Goal: Task Accomplishment & Management: Complete application form

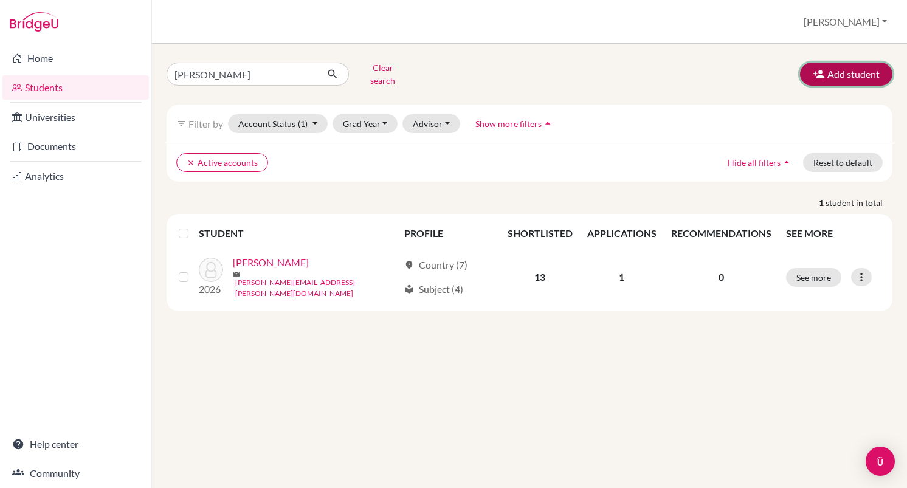
click at [830, 72] on button "Add student" at bounding box center [846, 74] width 92 height 23
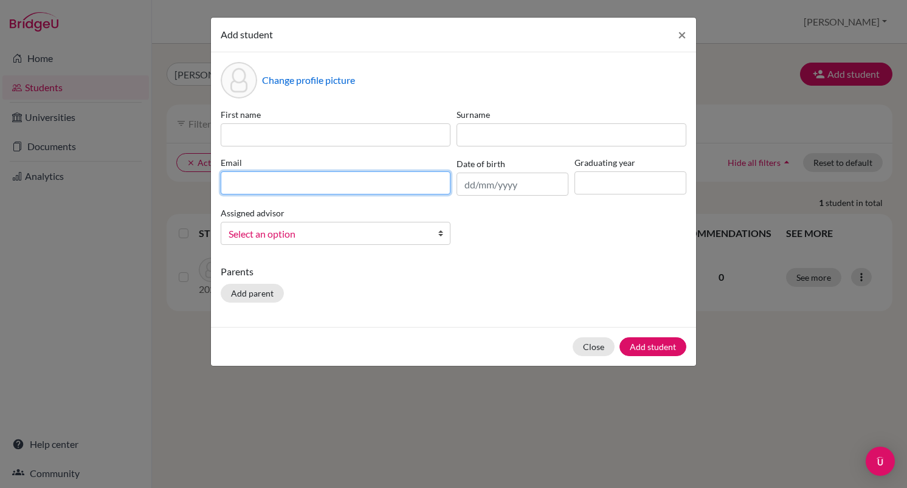
click at [290, 185] on input at bounding box center [336, 182] width 230 height 23
type input "s"
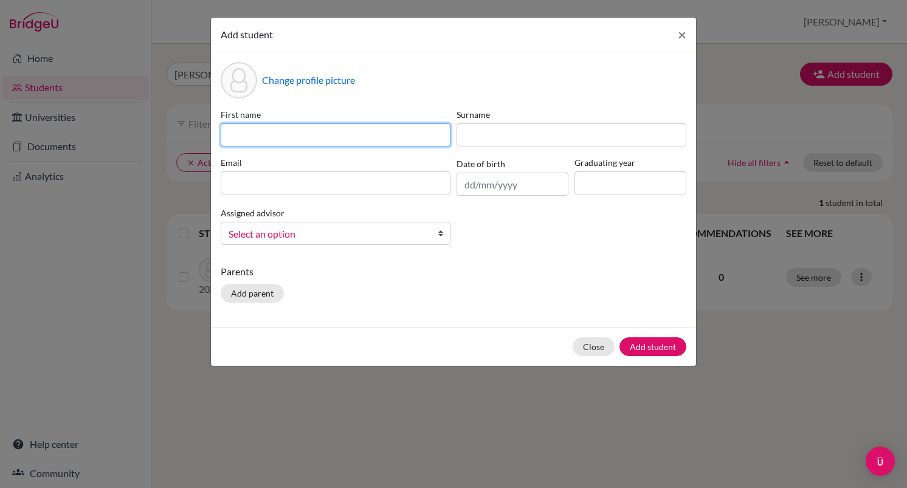
click at [246, 135] on input at bounding box center [336, 134] width 230 height 23
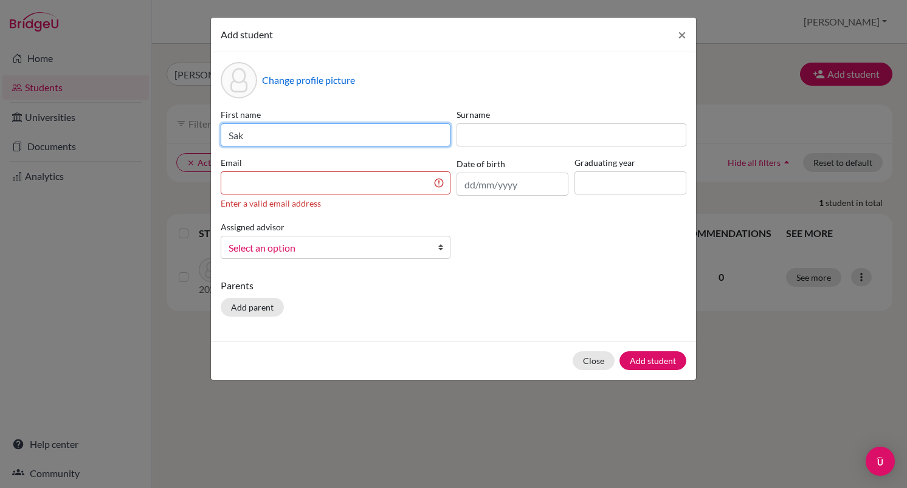
type input "Sak"
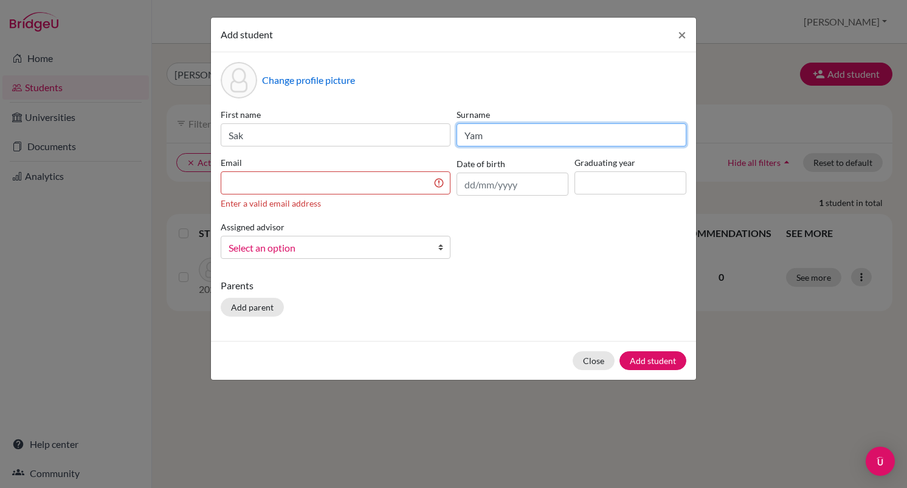
type input "Yam"
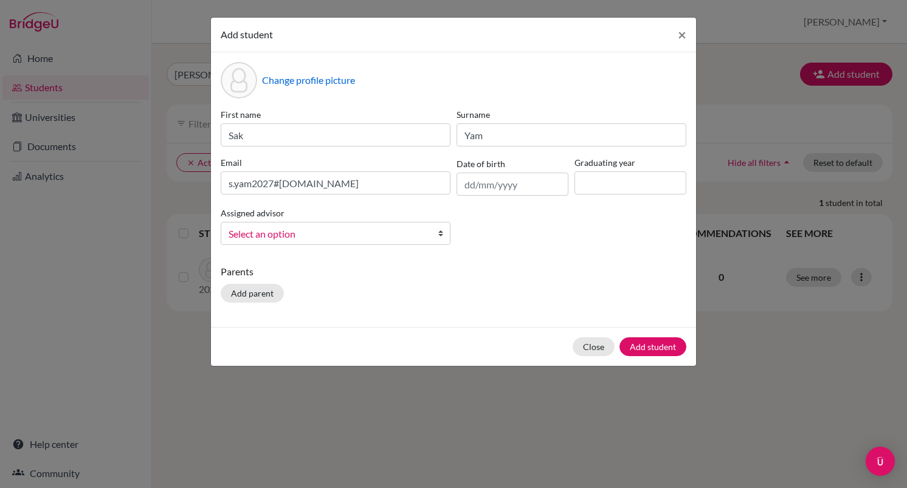
click at [272, 235] on div "Assigned advisor [PERSON_NAME], [PERSON_NAME], [PERSON_NAME], [PERSON_NAME], [P…" at bounding box center [336, 225] width 236 height 40
click at [280, 188] on input "s.yam2027#[DOMAIN_NAME]" at bounding box center [336, 182] width 230 height 23
type input "[EMAIL_ADDRESS][DOMAIN_NAME]"
click at [557, 273] on p "Parents" at bounding box center [454, 271] width 466 height 15
click at [599, 183] on input at bounding box center [630, 182] width 112 height 23
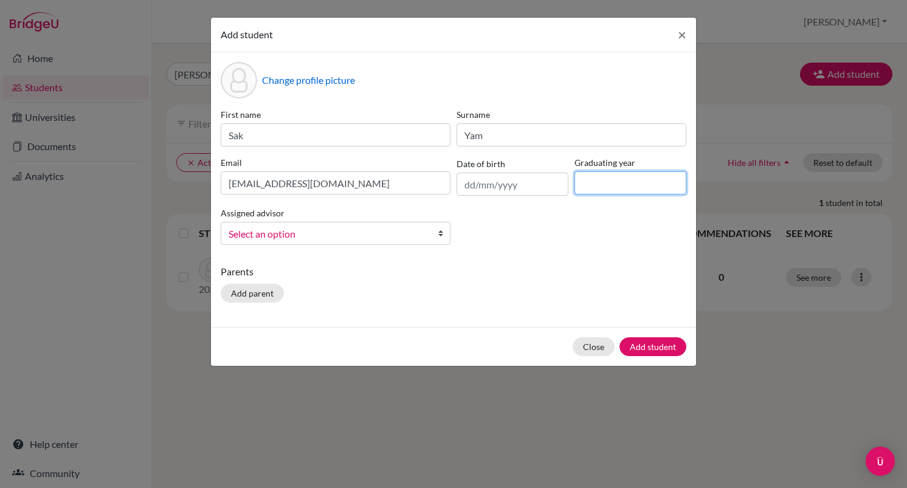
type input "2027"
click at [506, 188] on input "text" at bounding box center [513, 184] width 112 height 23
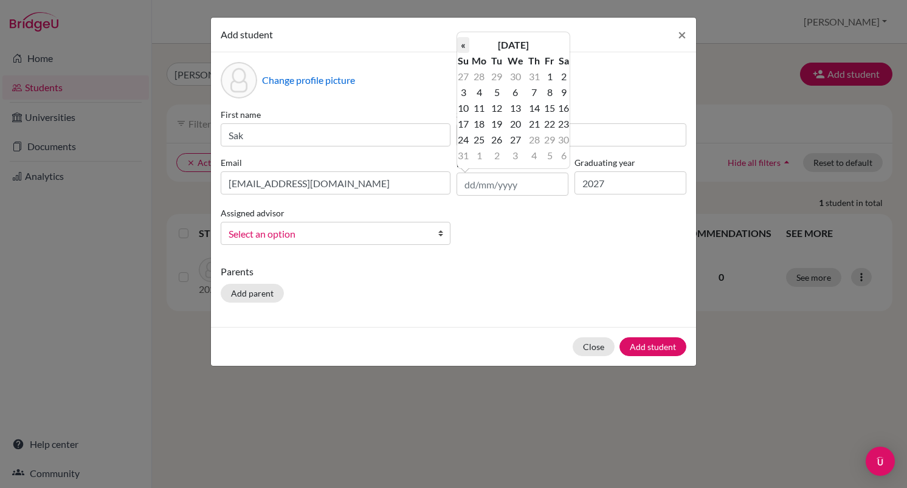
click at [465, 46] on th "«" at bounding box center [463, 45] width 12 height 16
click at [512, 46] on th "[DATE]" at bounding box center [513, 45] width 88 height 16
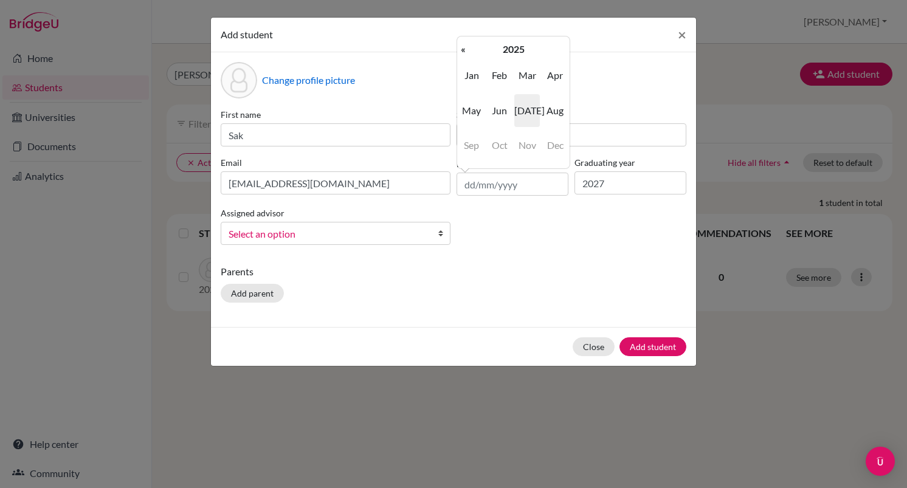
click at [512, 46] on th "2025" at bounding box center [513, 49] width 88 height 16
click at [517, 46] on th "[DATE]-[DATE]" at bounding box center [513, 49] width 88 height 16
click at [505, 74] on span "2000" at bounding box center [500, 75] width 26 height 33
click at [522, 138] on span "2009" at bounding box center [527, 145] width 26 height 33
click at [480, 111] on span "May" at bounding box center [472, 110] width 26 height 33
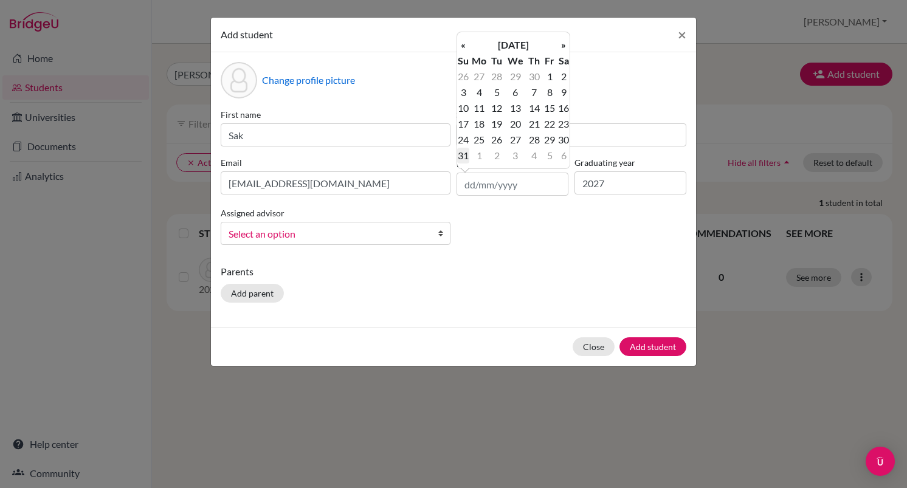
click at [465, 151] on td "31" at bounding box center [463, 156] width 12 height 16
type input "[DATE]"
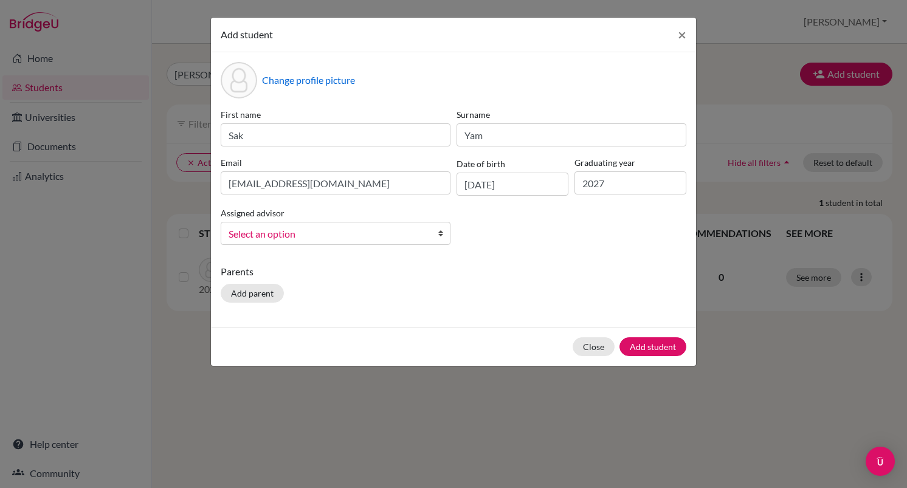
click at [291, 239] on span "Select an option" at bounding box center [328, 234] width 198 height 16
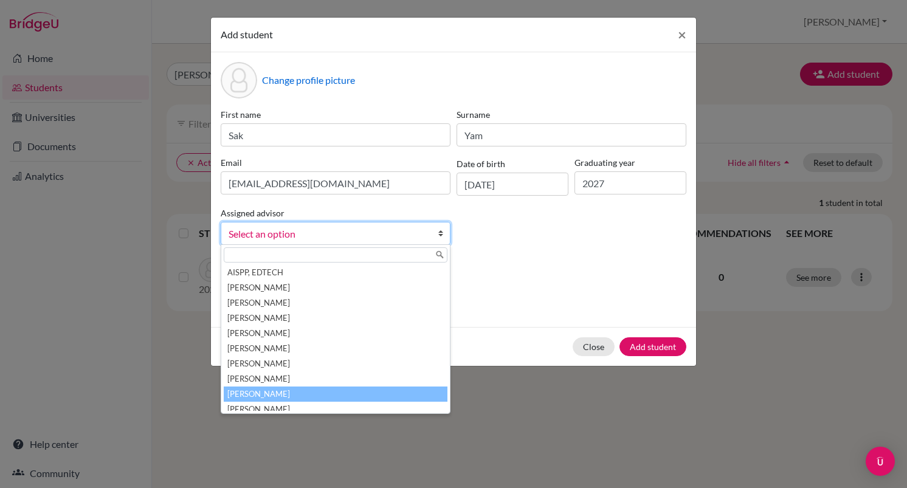
click at [258, 391] on li "[PERSON_NAME]" at bounding box center [336, 394] width 224 height 15
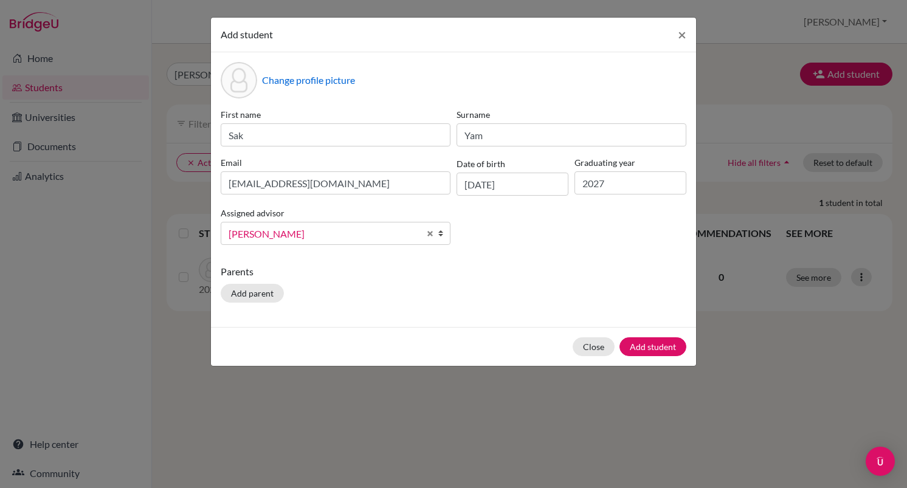
click at [367, 283] on div "Parents Add parent" at bounding box center [454, 285] width 466 height 43
click at [645, 343] on button "Add student" at bounding box center [652, 346] width 67 height 19
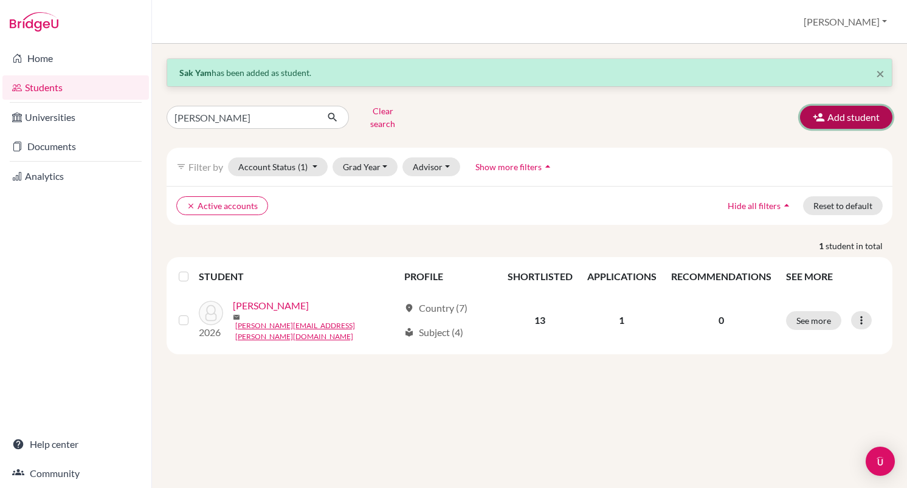
click at [852, 115] on button "Add student" at bounding box center [846, 117] width 92 height 23
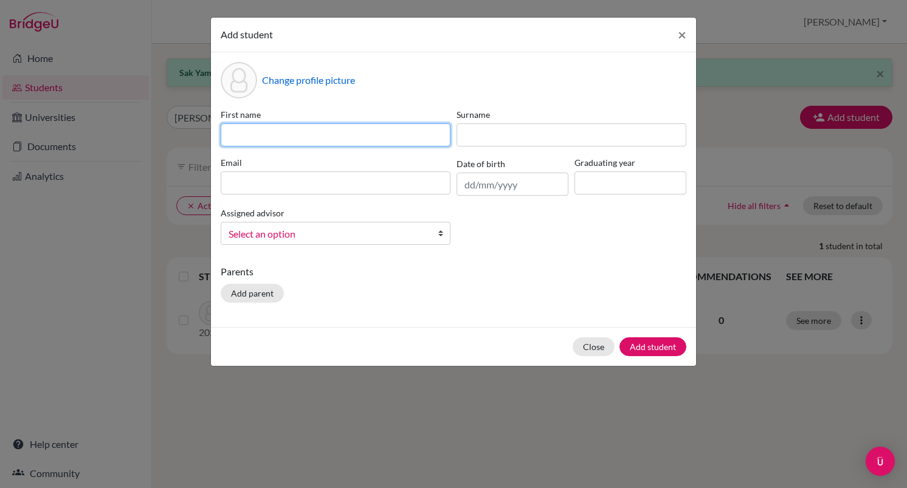
click at [323, 139] on input at bounding box center [336, 134] width 230 height 23
type input "Y"
type input "Sakora"
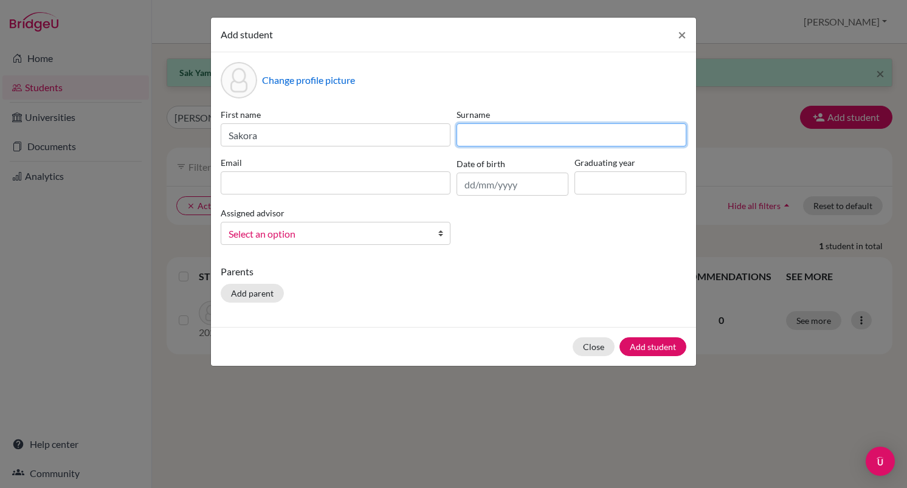
click at [498, 137] on input at bounding box center [572, 134] width 230 height 23
type input "y"
type input "Yam"
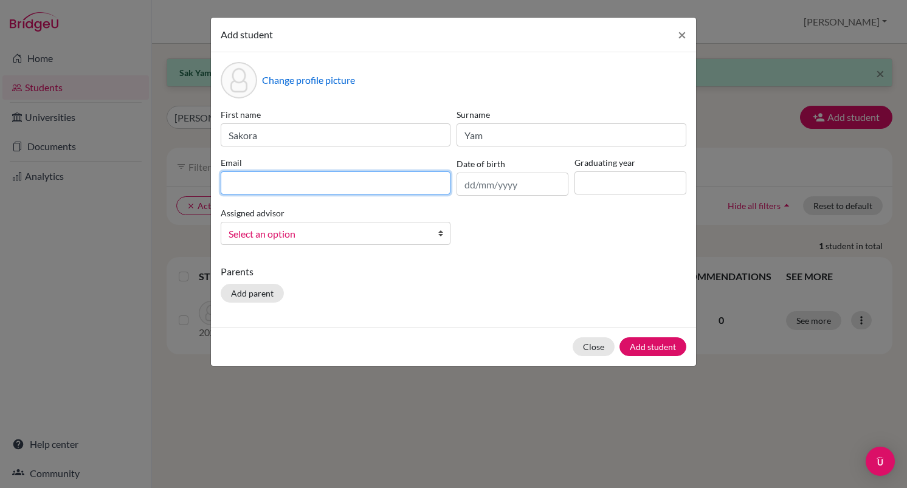
click at [325, 188] on input at bounding box center [336, 182] width 230 height 23
type input "[EMAIL_ADDRESS][DOMAIN_NAME]"
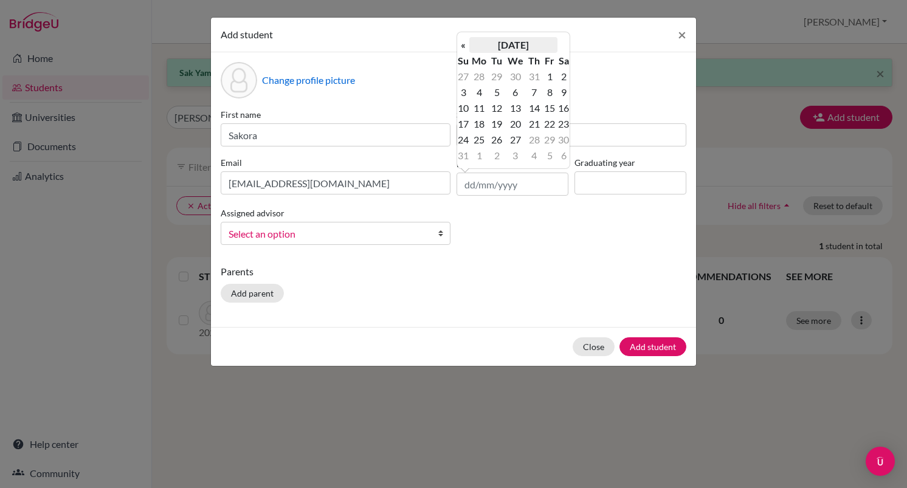
click at [501, 46] on th "[DATE]" at bounding box center [513, 45] width 88 height 16
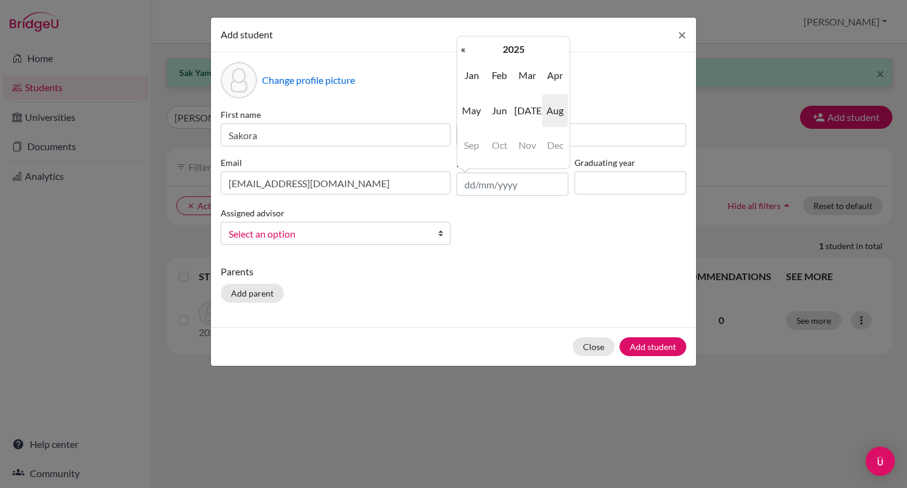
click at [501, 46] on th "2025" at bounding box center [513, 49] width 88 height 16
click at [498, 51] on th "[DATE]-[DATE]" at bounding box center [513, 49] width 88 height 16
click at [497, 80] on span "2000" at bounding box center [500, 75] width 26 height 33
click at [492, 145] on span "2008" at bounding box center [500, 145] width 26 height 33
click at [528, 80] on span "Mar" at bounding box center [527, 75] width 26 height 33
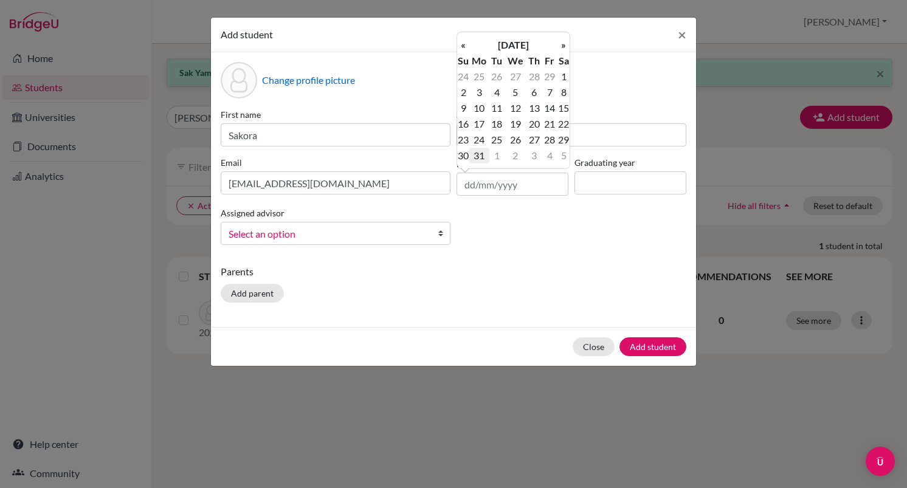
click at [481, 155] on td "31" at bounding box center [479, 156] width 20 height 16
type input "[DATE]"
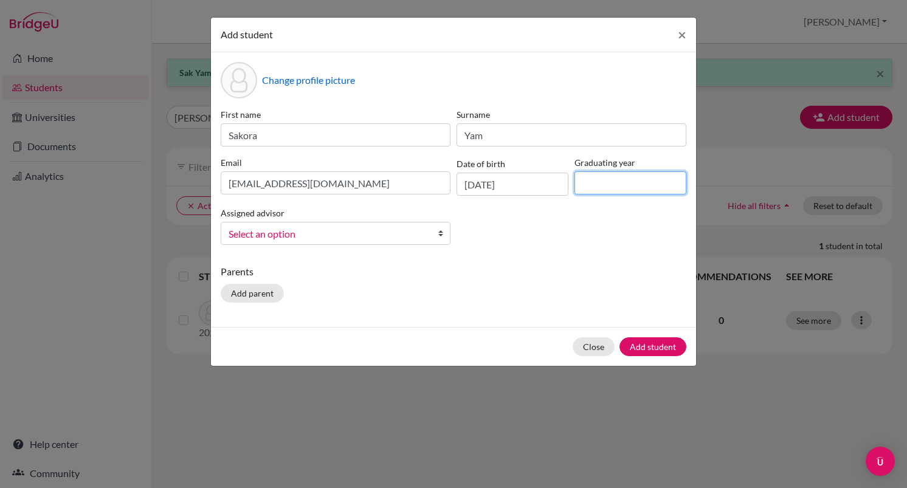
click at [629, 185] on input at bounding box center [630, 182] width 112 height 23
type input "2027"
click at [574, 241] on div "First name Sakora Surname Yam Email [EMAIL_ADDRESS][DOMAIN_NAME] Date of birth …" at bounding box center [454, 181] width 472 height 146
click at [312, 229] on span "Select an option" at bounding box center [328, 234] width 198 height 16
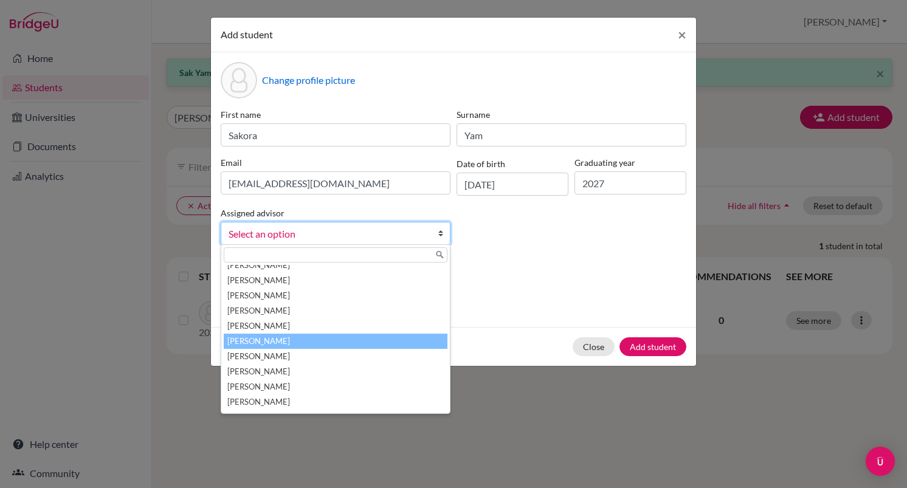
scroll to position [38, 0]
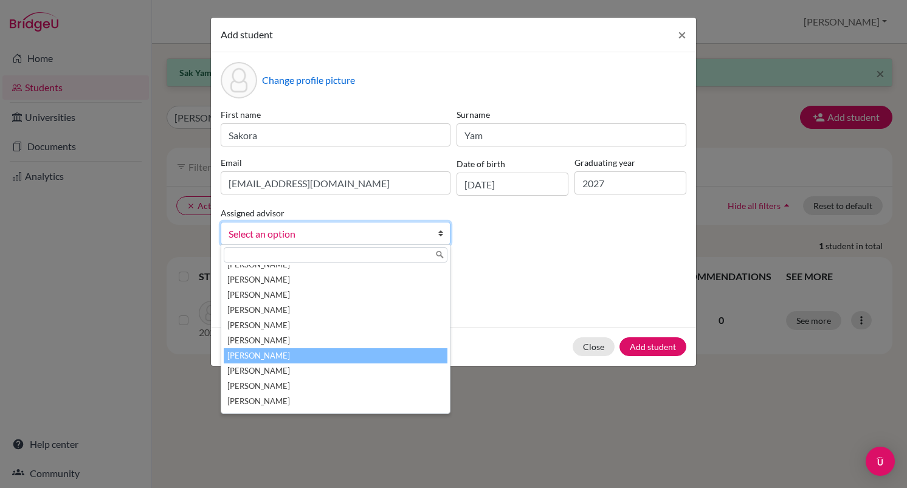
click at [270, 351] on li "[PERSON_NAME]" at bounding box center [336, 355] width 224 height 15
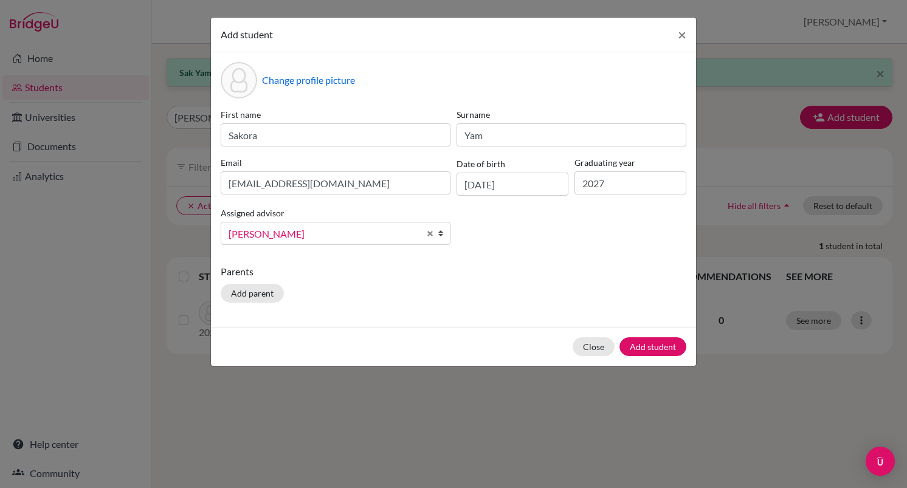
click at [580, 274] on p "Parents" at bounding box center [454, 271] width 466 height 15
click at [647, 346] on button "Add student" at bounding box center [652, 346] width 67 height 19
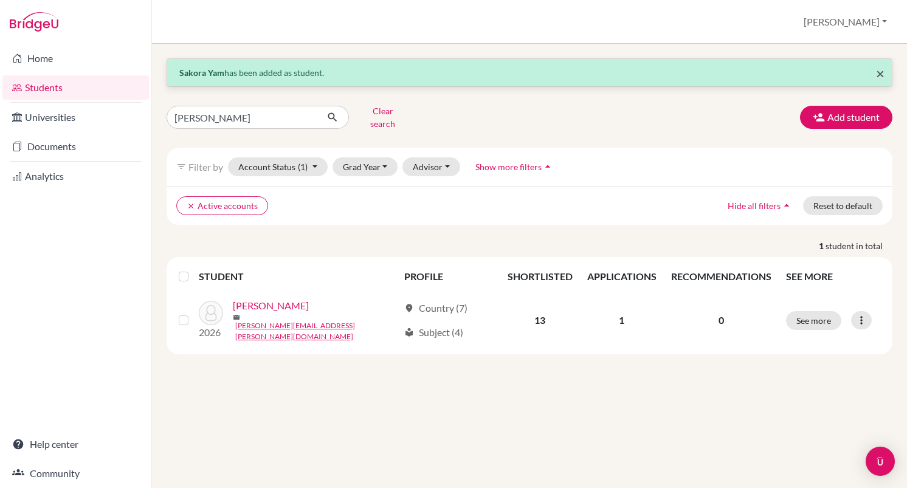
click at [880, 73] on span "×" at bounding box center [880, 73] width 9 height 18
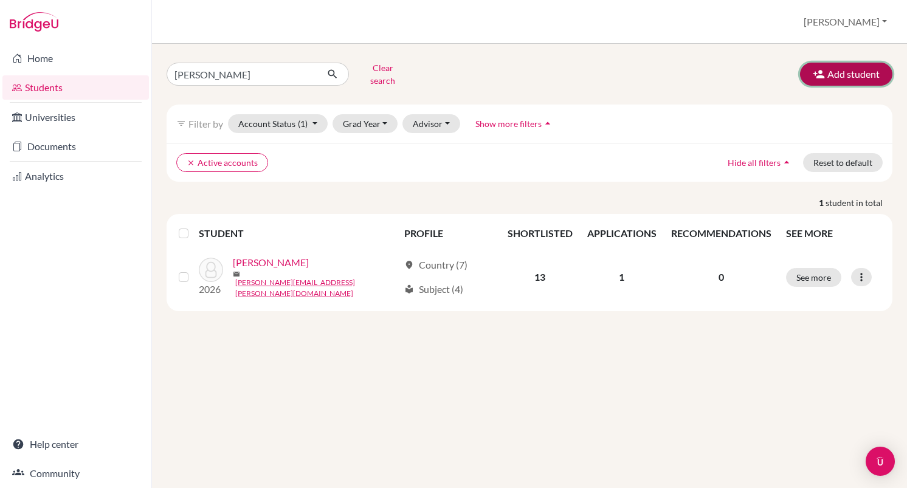
click at [847, 72] on button "Add student" at bounding box center [846, 74] width 92 height 23
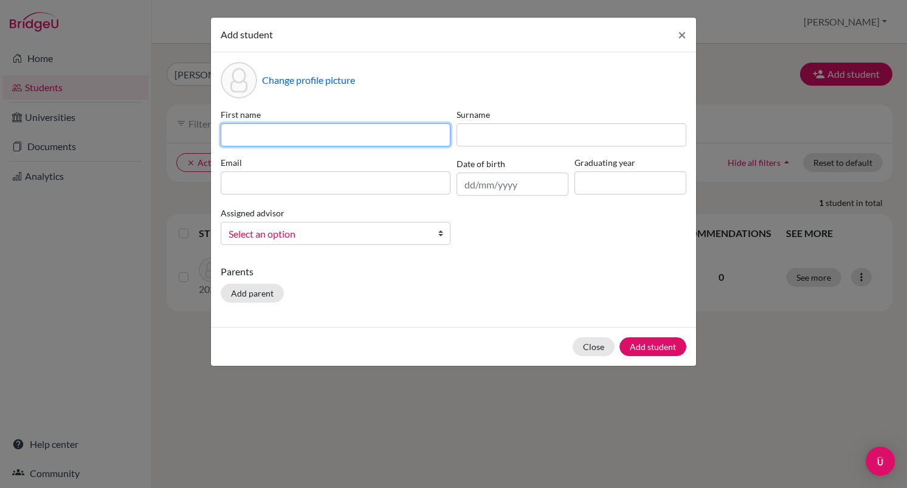
click at [334, 133] on input at bounding box center [336, 134] width 230 height 23
type input "C"
type input "Yaling"
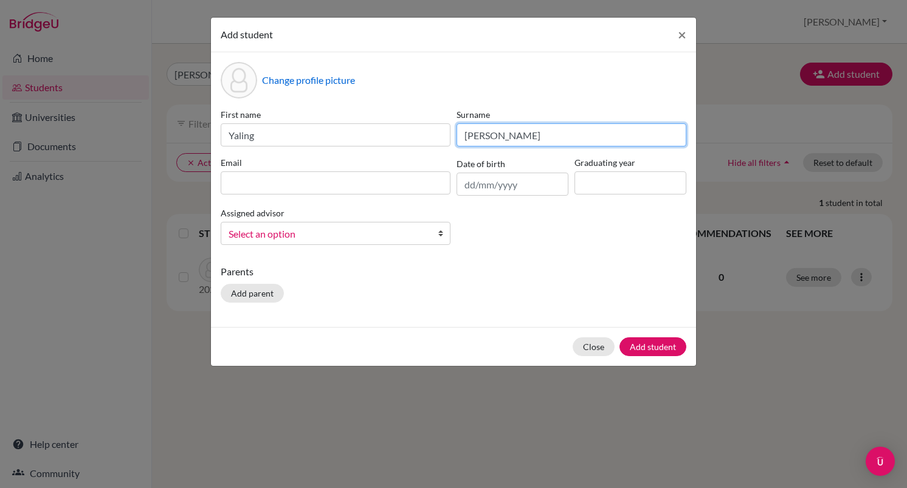
type input "[PERSON_NAME]"
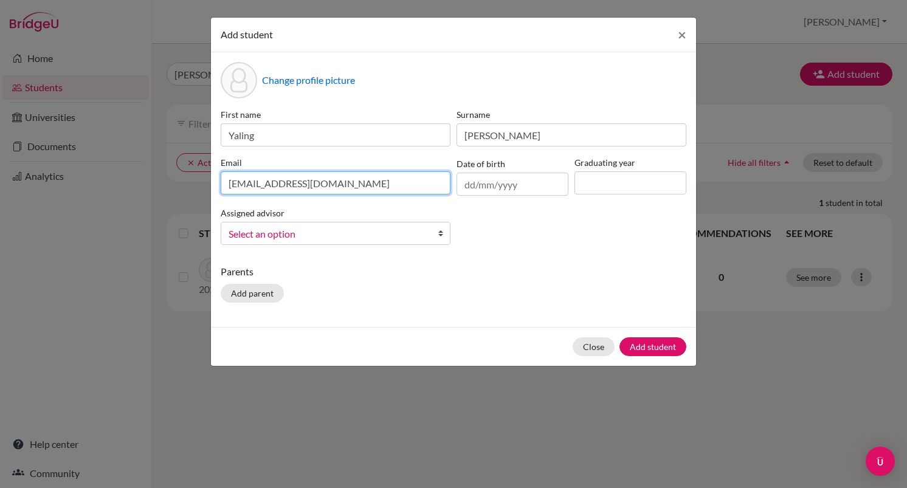
type input "[EMAIL_ADDRESS][DOMAIN_NAME]"
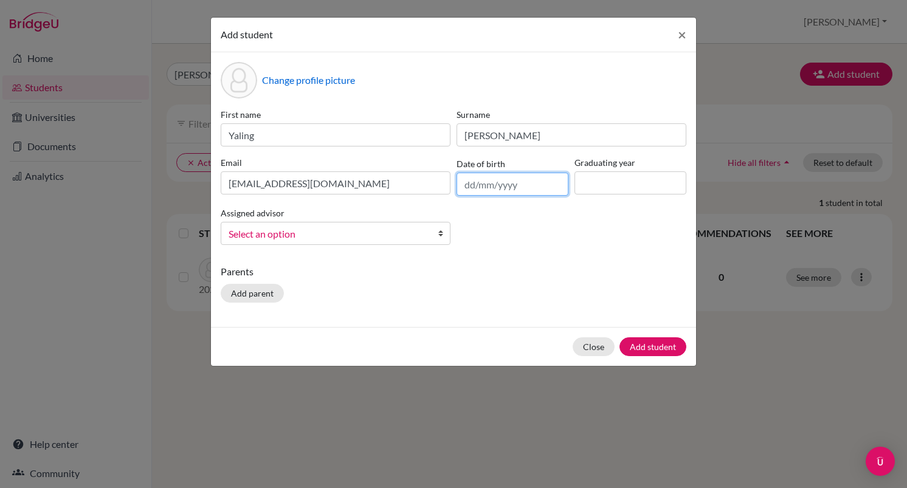
click at [484, 189] on input "text" at bounding box center [513, 184] width 112 height 23
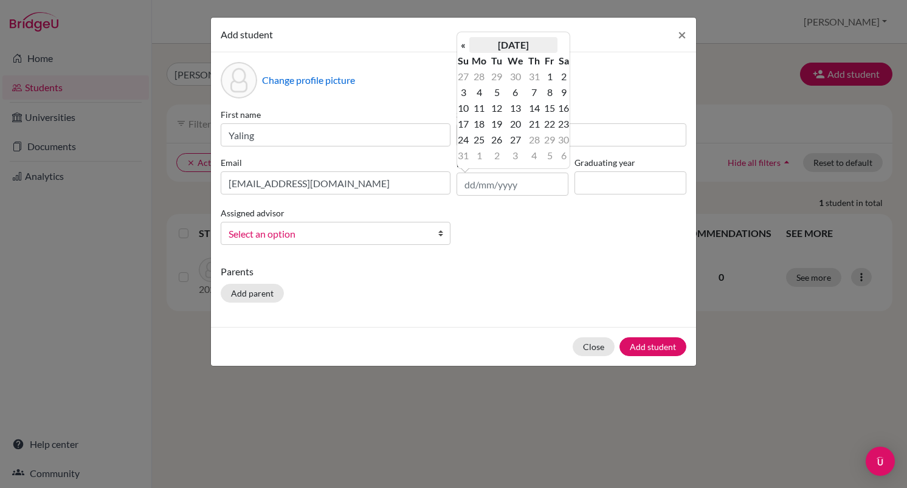
click at [508, 40] on th "[DATE]" at bounding box center [513, 45] width 88 height 16
click at [508, 48] on th "2025" at bounding box center [513, 49] width 88 height 16
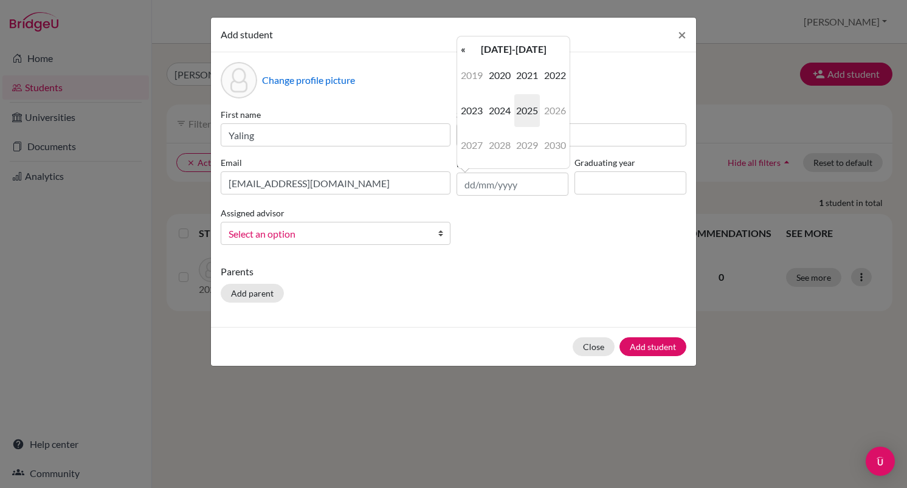
click at [508, 48] on th "[DATE]-[DATE]" at bounding box center [513, 49] width 88 height 16
click at [502, 74] on span "2000" at bounding box center [500, 75] width 26 height 33
click at [500, 142] on span "2008" at bounding box center [500, 145] width 26 height 33
click at [523, 146] on span "Nov" at bounding box center [527, 145] width 26 height 33
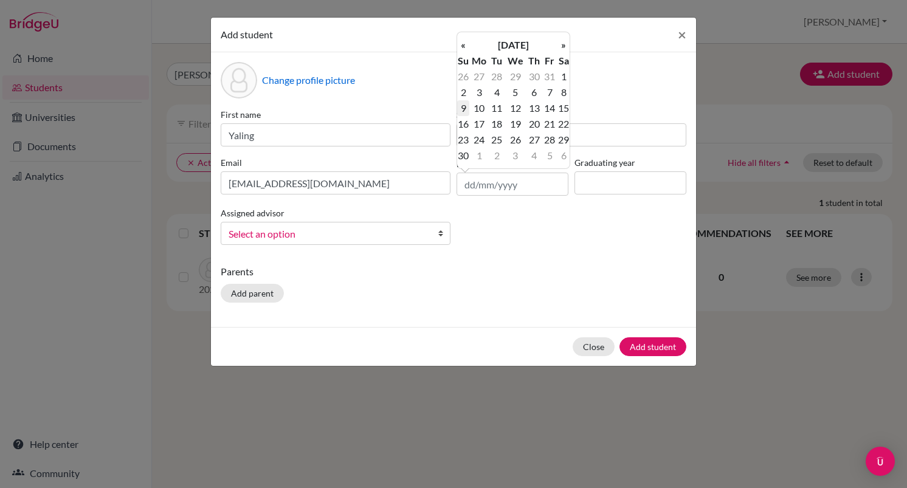
click at [464, 105] on td "9" at bounding box center [463, 108] width 12 height 16
type input "[DATE]"
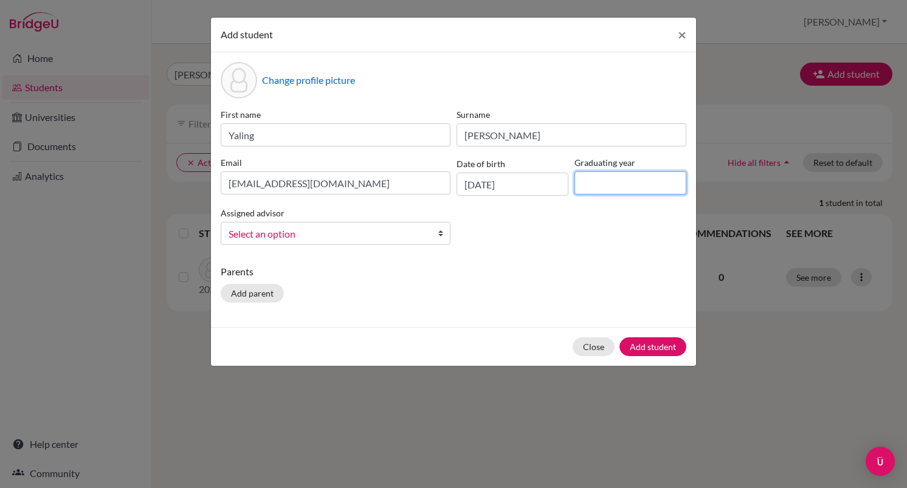
click at [596, 185] on input at bounding box center [630, 182] width 112 height 23
type input "2027"
click at [537, 241] on div "First name [PERSON_NAME] Surname [PERSON_NAME] [EMAIL_ADDRESS][DOMAIN_NAME] Dat…" at bounding box center [454, 181] width 472 height 146
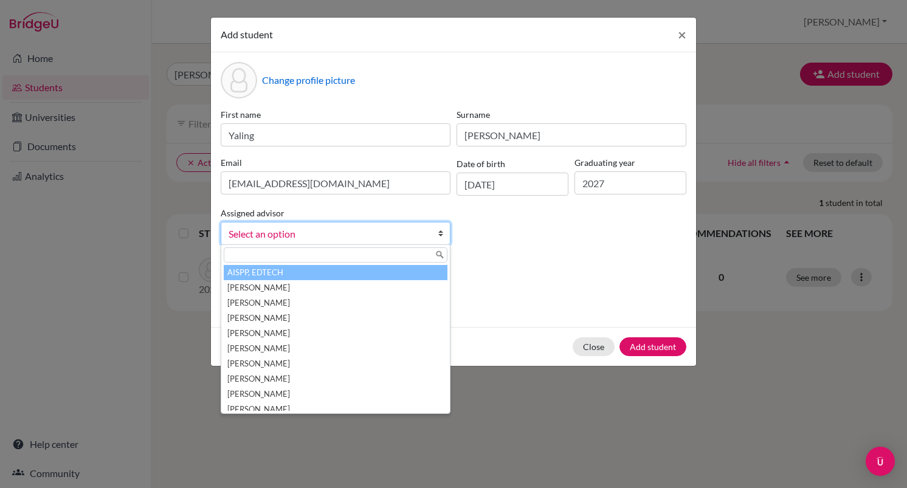
click at [278, 230] on span "Select an option" at bounding box center [328, 234] width 198 height 16
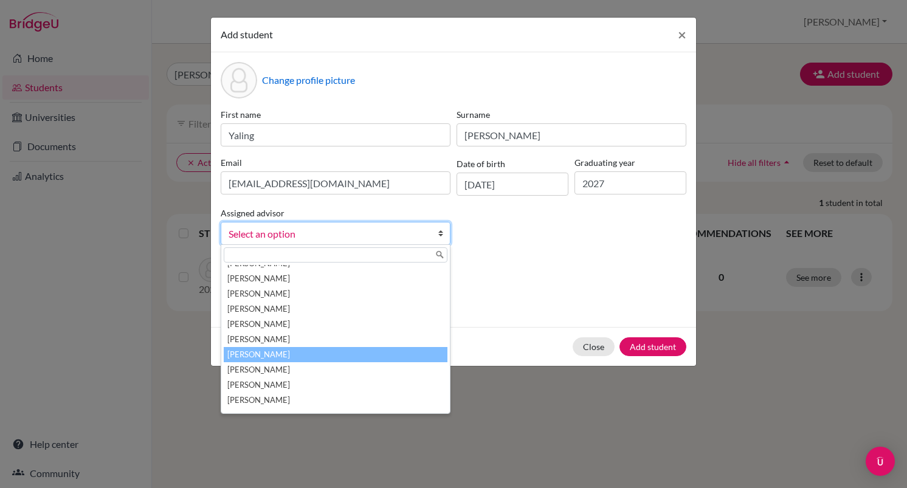
scroll to position [80, 0]
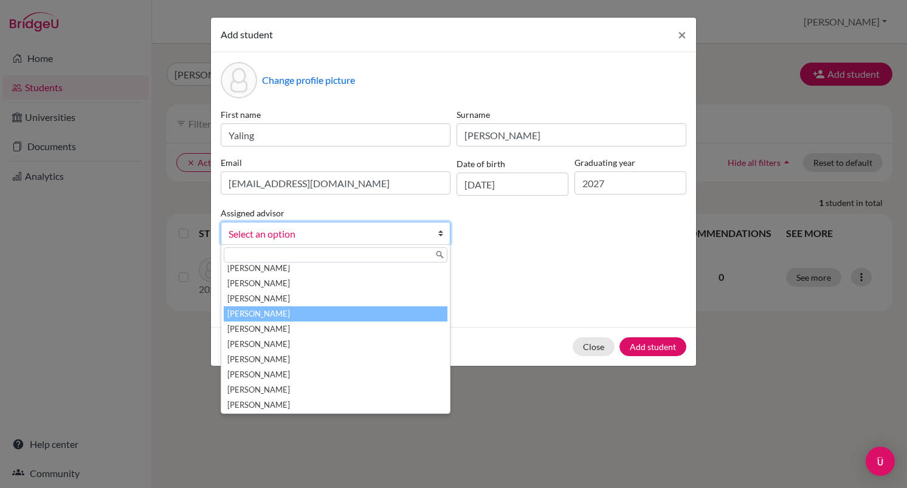
click at [276, 312] on li "[PERSON_NAME]" at bounding box center [336, 313] width 224 height 15
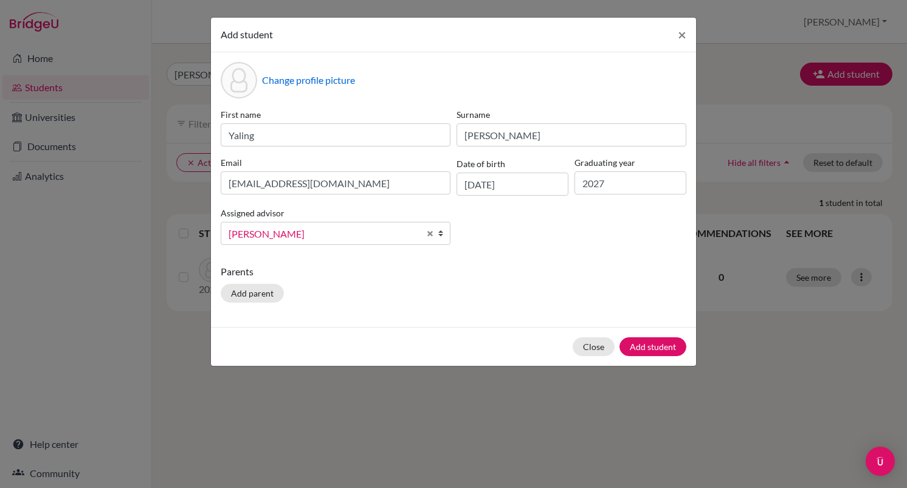
click at [414, 272] on p "Parents" at bounding box center [454, 271] width 466 height 15
click at [661, 345] on button "Add student" at bounding box center [652, 346] width 67 height 19
